Goal: Information Seeking & Learning: Learn about a topic

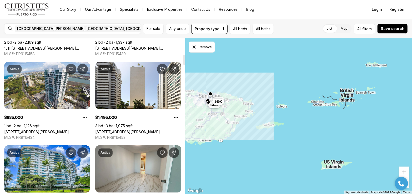
scroll to position [237, 0]
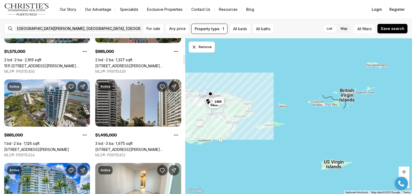
click at [145, 147] on link "[STREET_ADDRESS][PERSON_NAME]" at bounding box center [138, 149] width 86 height 4
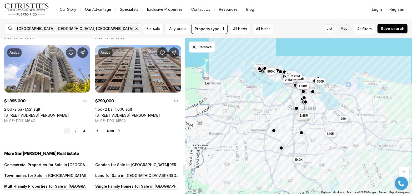
scroll to position [1948, 0]
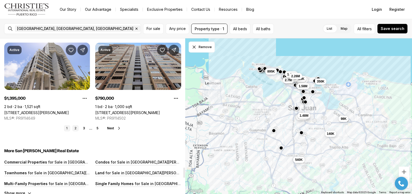
click at [75, 125] on link "2" at bounding box center [75, 128] width 6 height 6
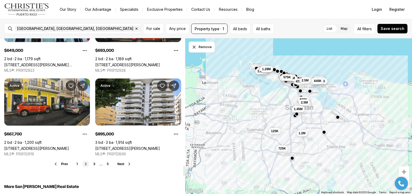
scroll to position [1921, 0]
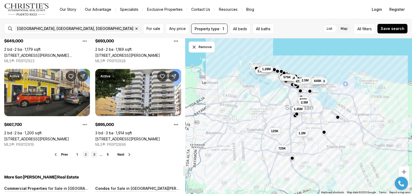
click at [94, 152] on link "3" at bounding box center [94, 155] width 6 height 6
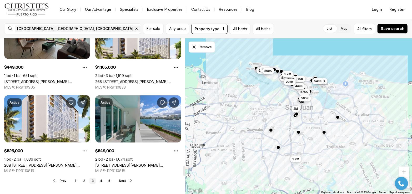
scroll to position [1948, 0]
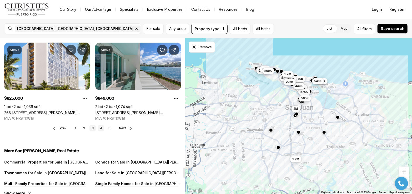
click at [102, 125] on link "4" at bounding box center [101, 128] width 6 height 6
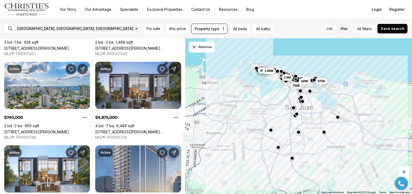
scroll to position [1395, 0]
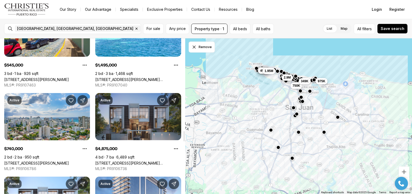
click at [133, 161] on link "1365 WILSON AVENUE EAST, HAVEN THE RESIDENCES, SAN JUAN PR, 00907" at bounding box center [138, 163] width 86 height 4
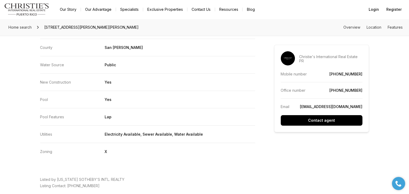
scroll to position [974, 0]
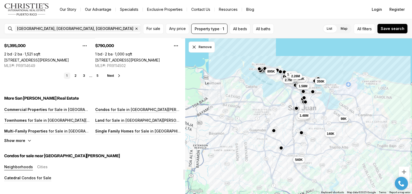
scroll to position [1948, 0]
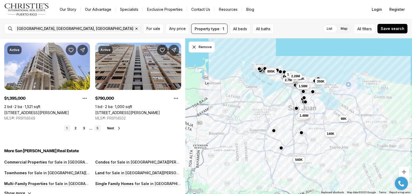
click at [96, 125] on link "5" at bounding box center [97, 128] width 6 height 6
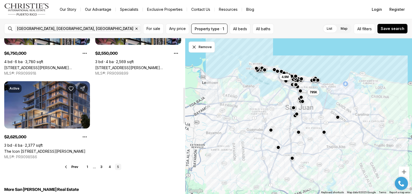
scroll to position [237, 0]
